Goal: Task Accomplishment & Management: Manage account settings

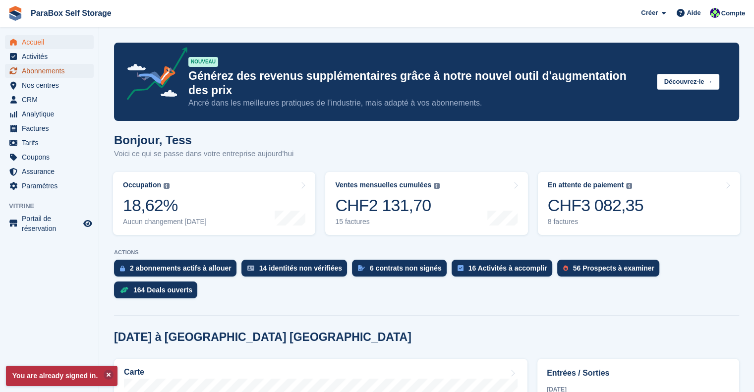
click at [73, 71] on span "Abonnements" at bounding box center [51, 71] width 59 height 14
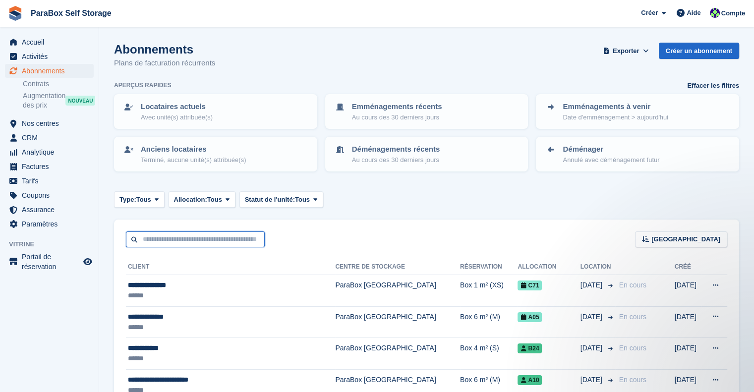
click at [173, 240] on input "text" at bounding box center [195, 239] width 139 height 16
type input "******"
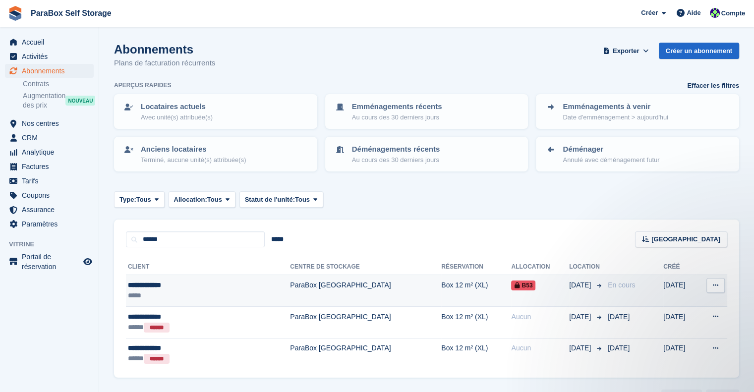
click at [441, 284] on td "Box 12 m² (XL)" at bounding box center [476, 291] width 70 height 32
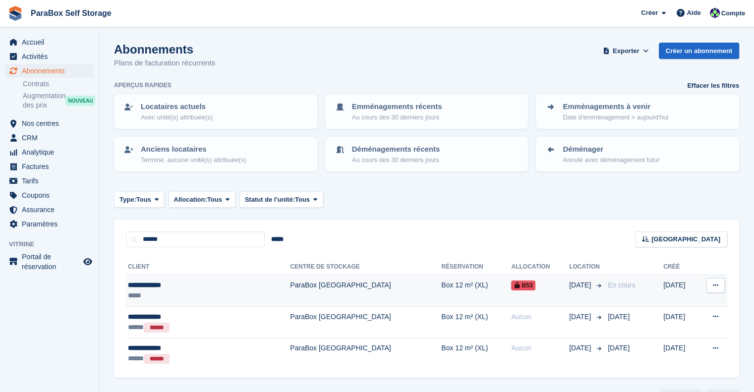
click at [457, 282] on td "Box 12 m² (XL)" at bounding box center [476, 291] width 70 height 32
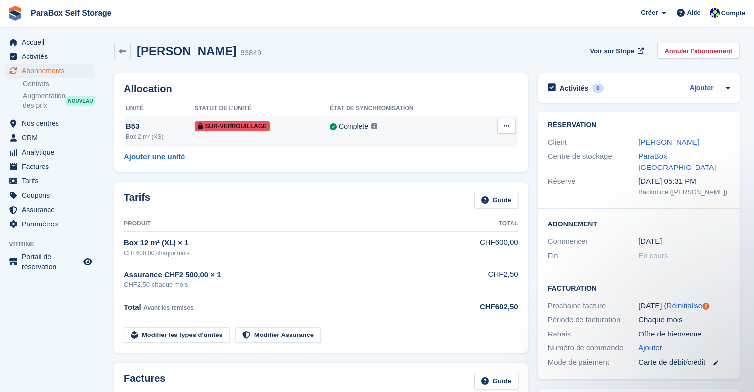
click at [509, 124] on button at bounding box center [506, 126] width 18 height 15
click at [478, 62] on div "Gisela Vargas 93849 Voir sur Stripe Annuler l'abonnement" at bounding box center [426, 53] width 635 height 31
click at [138, 125] on div "B53" at bounding box center [160, 126] width 69 height 11
